Goal: Information Seeking & Learning: Check status

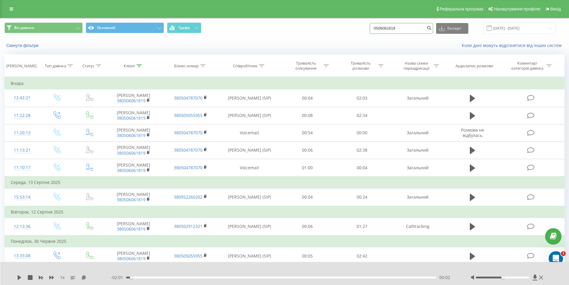
drag, startPoint x: 378, startPoint y: 29, endPoint x: 365, endPoint y: 29, distance: 13.7
click at [365, 29] on div "Всі дзвінки Основний Графік 0506061819 Експорт .csv .xls .xlsx [DATE] - [DATE]" at bounding box center [284, 28] width 560 height 12
type input "0953848961"
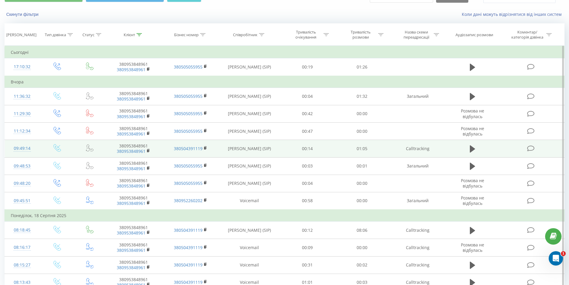
scroll to position [60, 0]
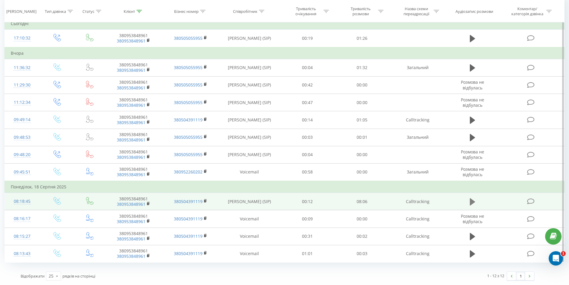
click at [473, 203] on icon at bounding box center [472, 201] width 5 height 7
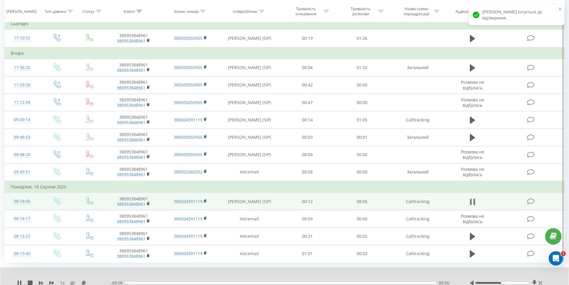
click at [473, 203] on icon at bounding box center [472, 202] width 5 height 8
click at [534, 281] on icon at bounding box center [535, 283] width 4 height 6
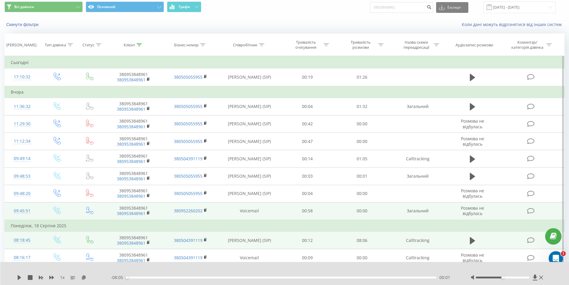
scroll to position [30, 0]
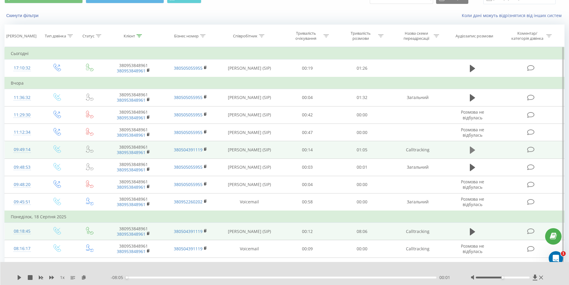
click at [474, 152] on icon at bounding box center [472, 150] width 5 height 8
click at [474, 149] on icon at bounding box center [474, 150] width 2 height 7
click at [536, 277] on icon at bounding box center [535, 277] width 4 height 6
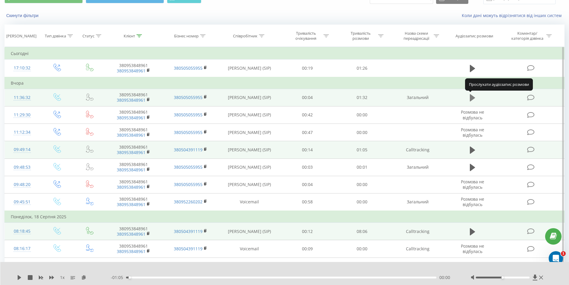
click at [471, 98] on icon at bounding box center [472, 97] width 5 height 7
click at [473, 98] on icon at bounding box center [472, 98] width 5 height 8
click at [535, 277] on icon at bounding box center [535, 277] width 4 height 6
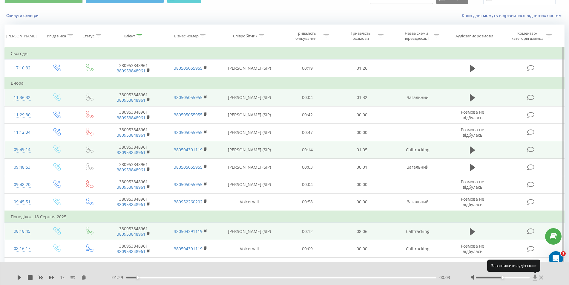
click at [535, 277] on icon at bounding box center [535, 277] width 4 height 6
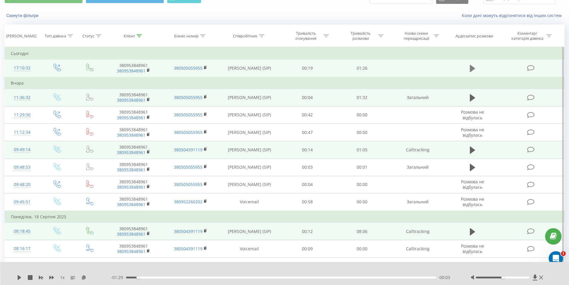
click at [470, 68] on icon at bounding box center [472, 68] width 5 height 7
click at [473, 69] on icon at bounding box center [472, 68] width 5 height 8
click at [533, 277] on icon at bounding box center [535, 277] width 5 height 6
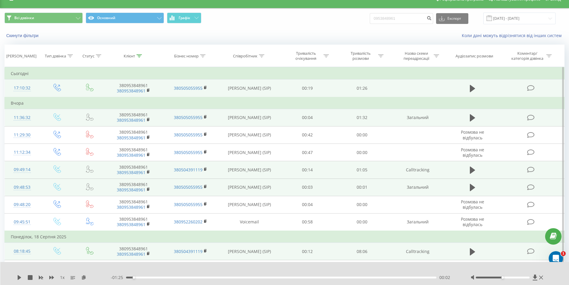
scroll to position [0, 0]
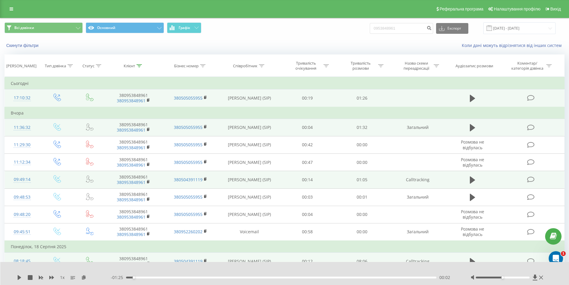
click at [533, 274] on button at bounding box center [535, 277] width 5 height 6
click at [541, 277] on icon at bounding box center [541, 277] width 4 height 5
